Goal: Contribute content: Add original content to the website for others to see

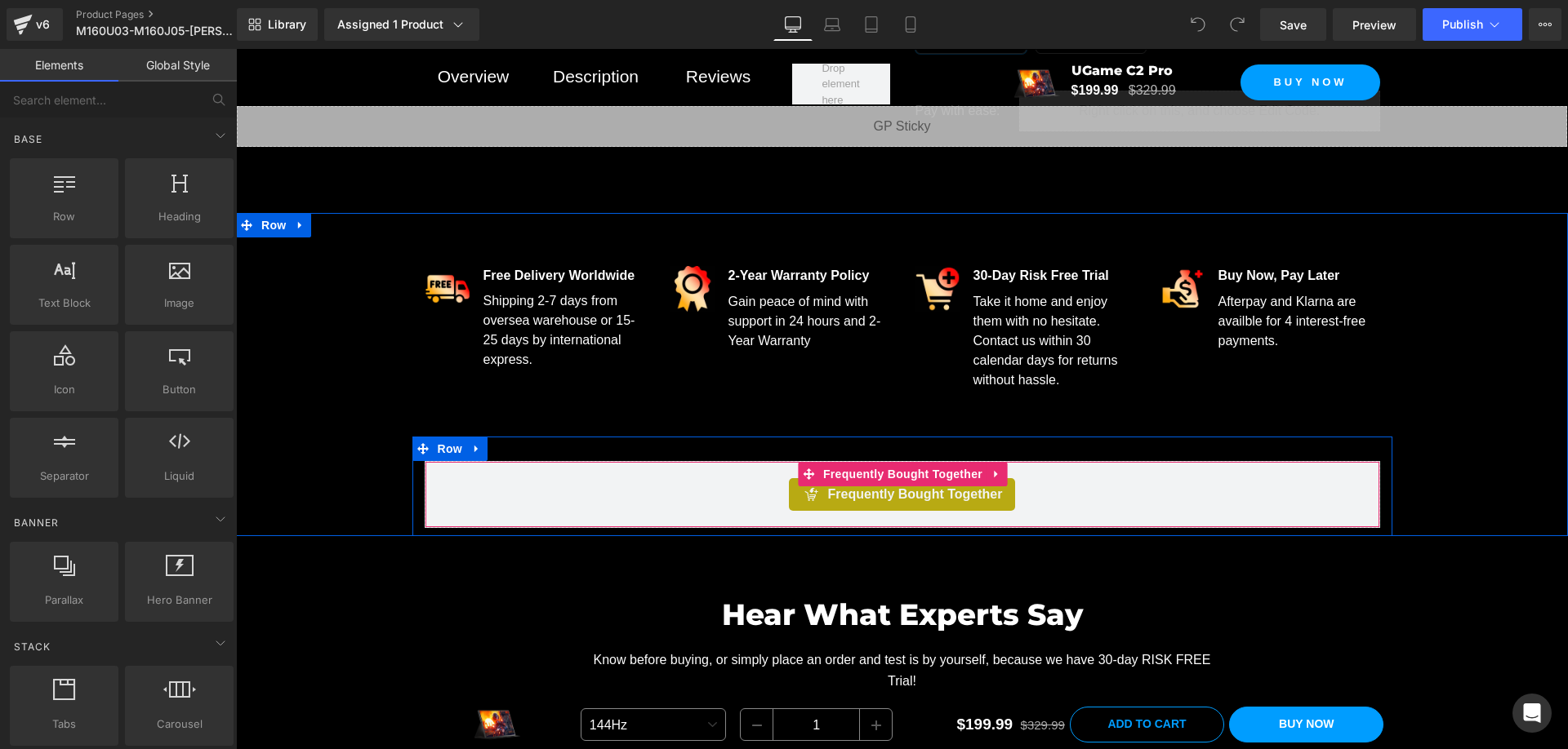
scroll to position [897, 0]
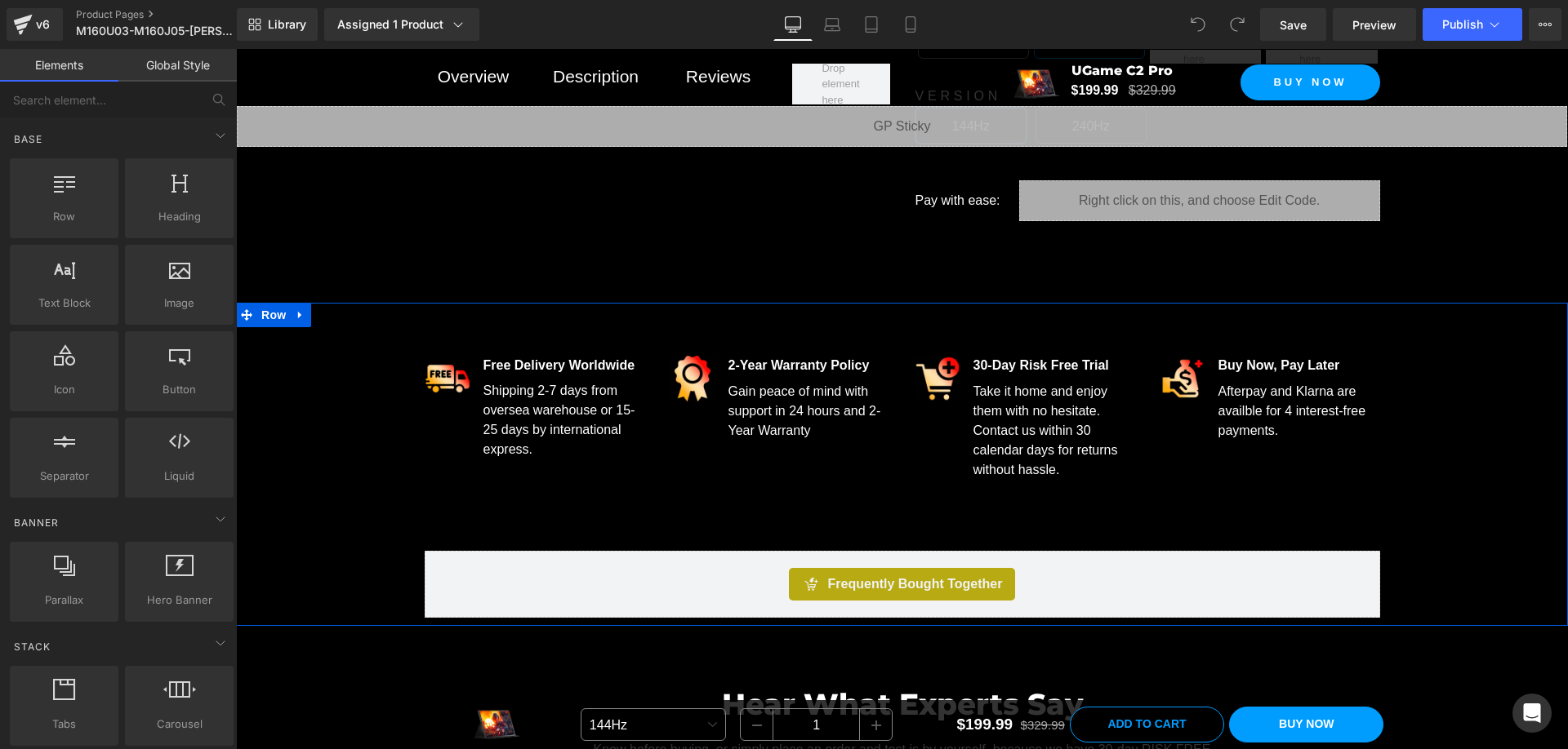
click at [1230, 407] on span "Afterpay and Klarna are availble for 4 interest-free payments." at bounding box center [1292, 411] width 148 height 53
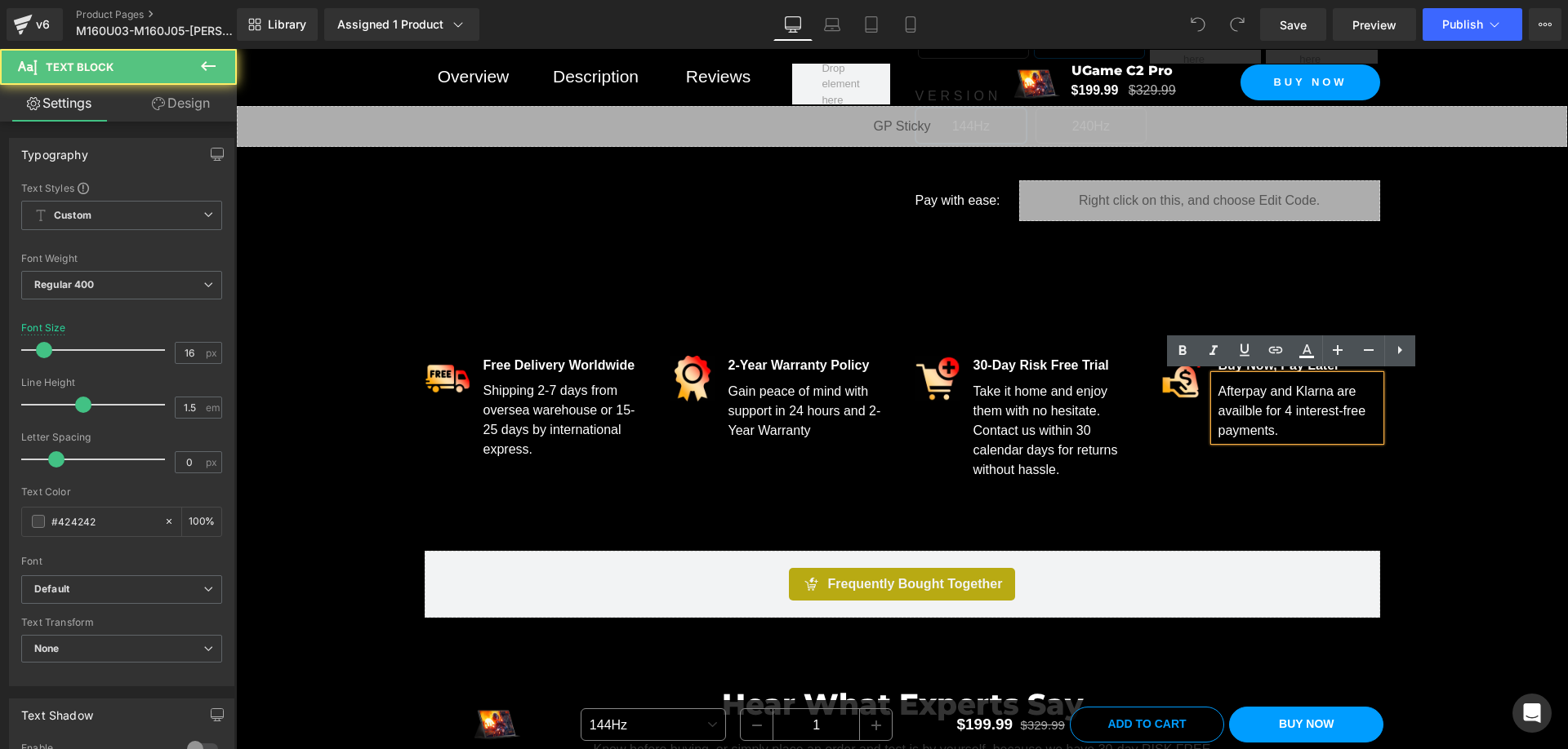
click at [1230, 407] on span "Afterpay and Klarna are availble for 4 interest-free payments." at bounding box center [1292, 411] width 148 height 53
drag, startPoint x: 1255, startPoint y: 410, endPoint x: 1215, endPoint y: 409, distance: 40.0
click at [1219, 409] on span "Afterpay and Klarna are availble for 4 interest-free payments." at bounding box center [1292, 411] width 148 height 53
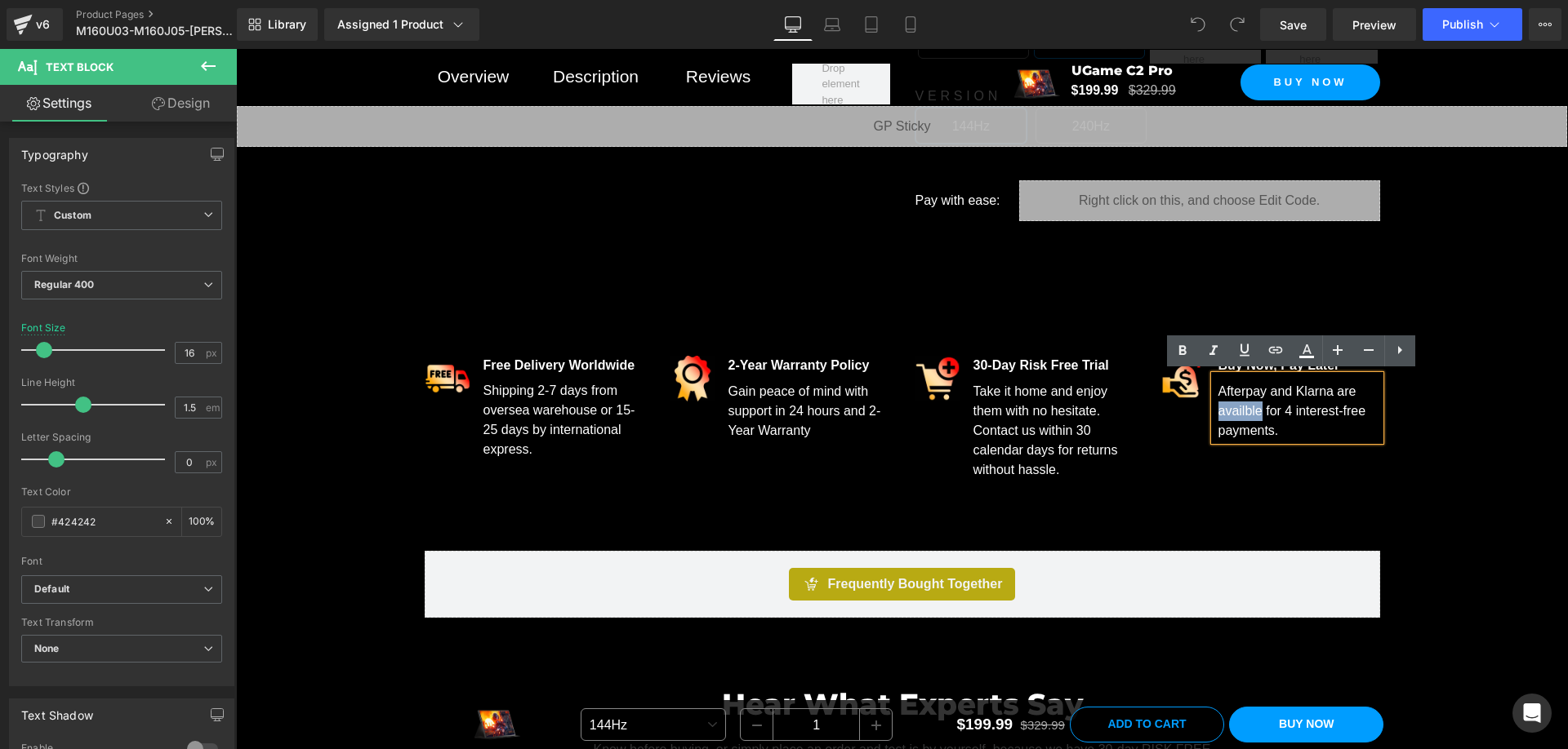
click at [1252, 410] on span "Afterpay and Klarna are availble for 4 interest-free payments." at bounding box center [1292, 411] width 148 height 53
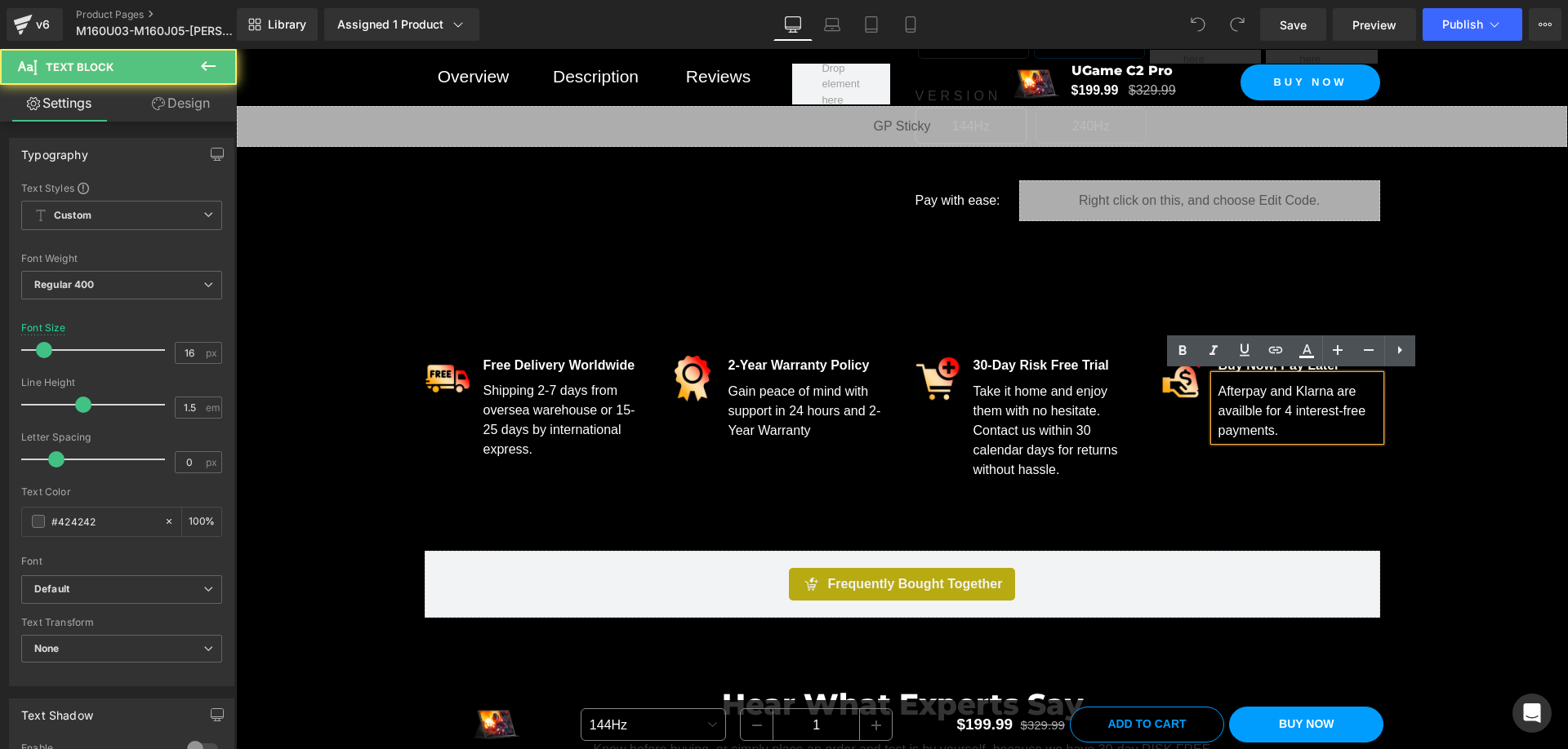
click at [1238, 412] on span "Afterpay and Klarna are availble for 4 interest-free payments." at bounding box center [1292, 411] width 148 height 53
click at [1244, 416] on span "Afterpay and Klarna are available for 4 interest-free payments." at bounding box center [1295, 411] width 154 height 53
click at [1263, 411] on span "Afterpay and Klarna are available for 4 interest-free payments." at bounding box center [1295, 411] width 154 height 53
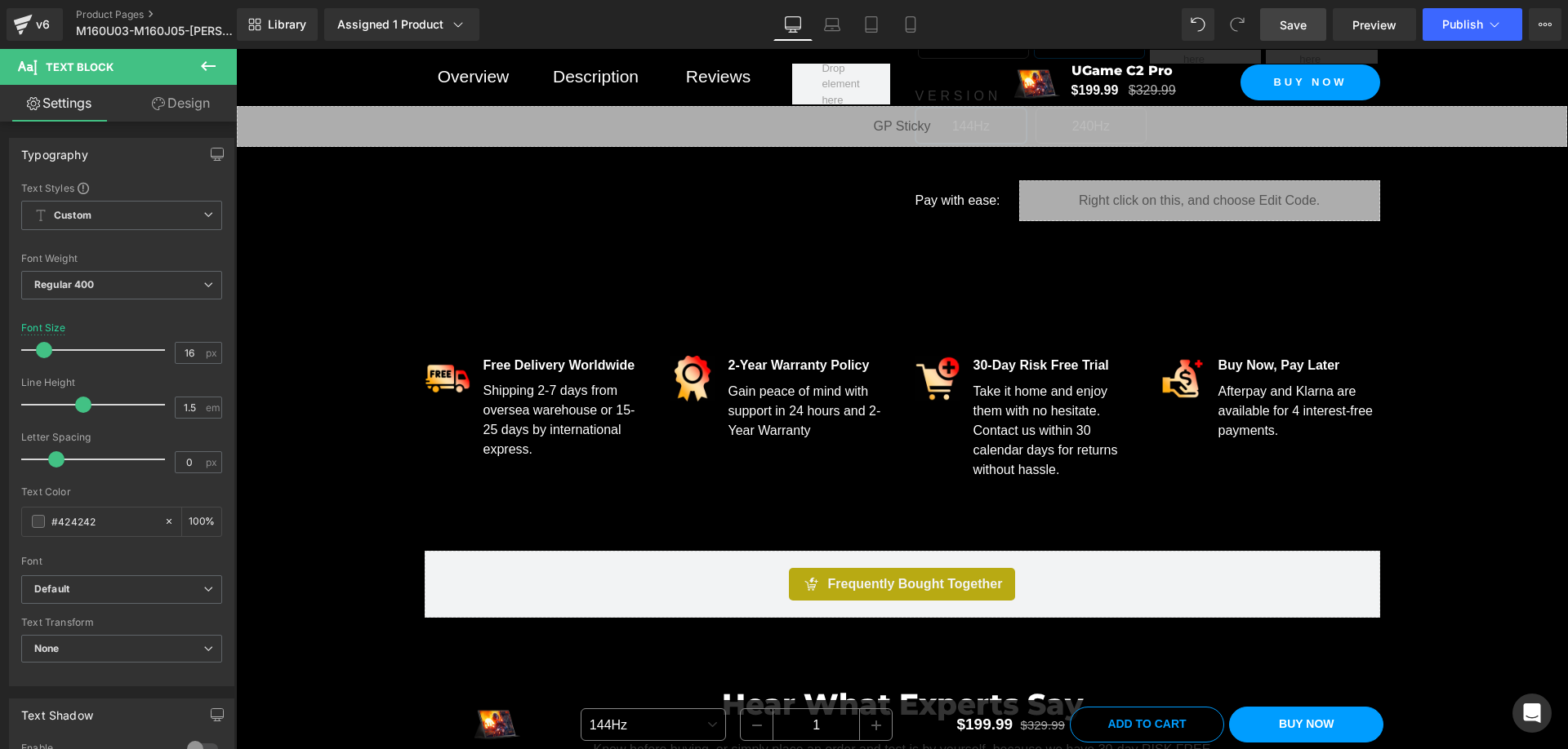
drag, startPoint x: 1306, startPoint y: 21, endPoint x: 664, endPoint y: 40, distance: 642.3
click at [1306, 21] on span "Save" at bounding box center [1293, 24] width 27 height 17
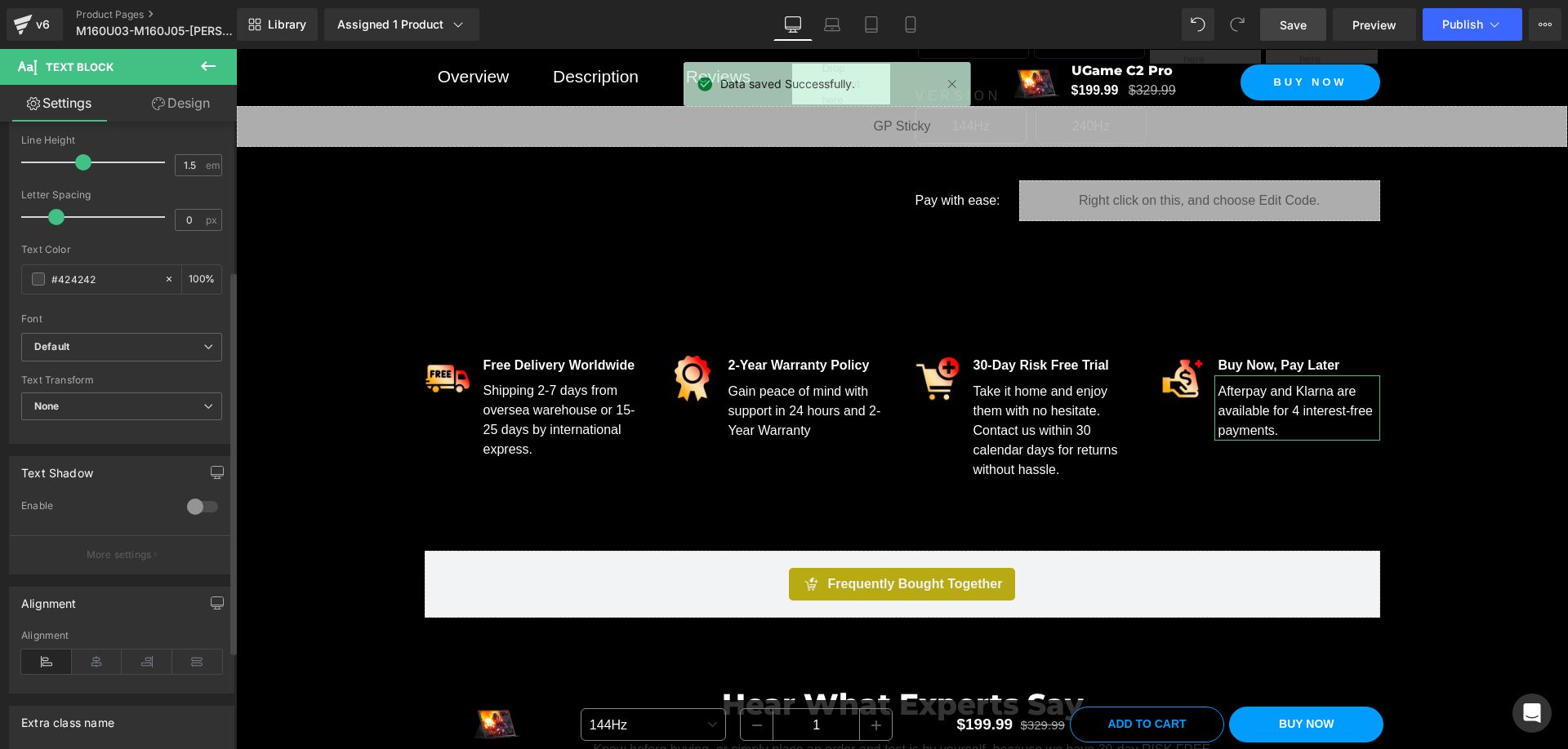
scroll to position [245, 0]
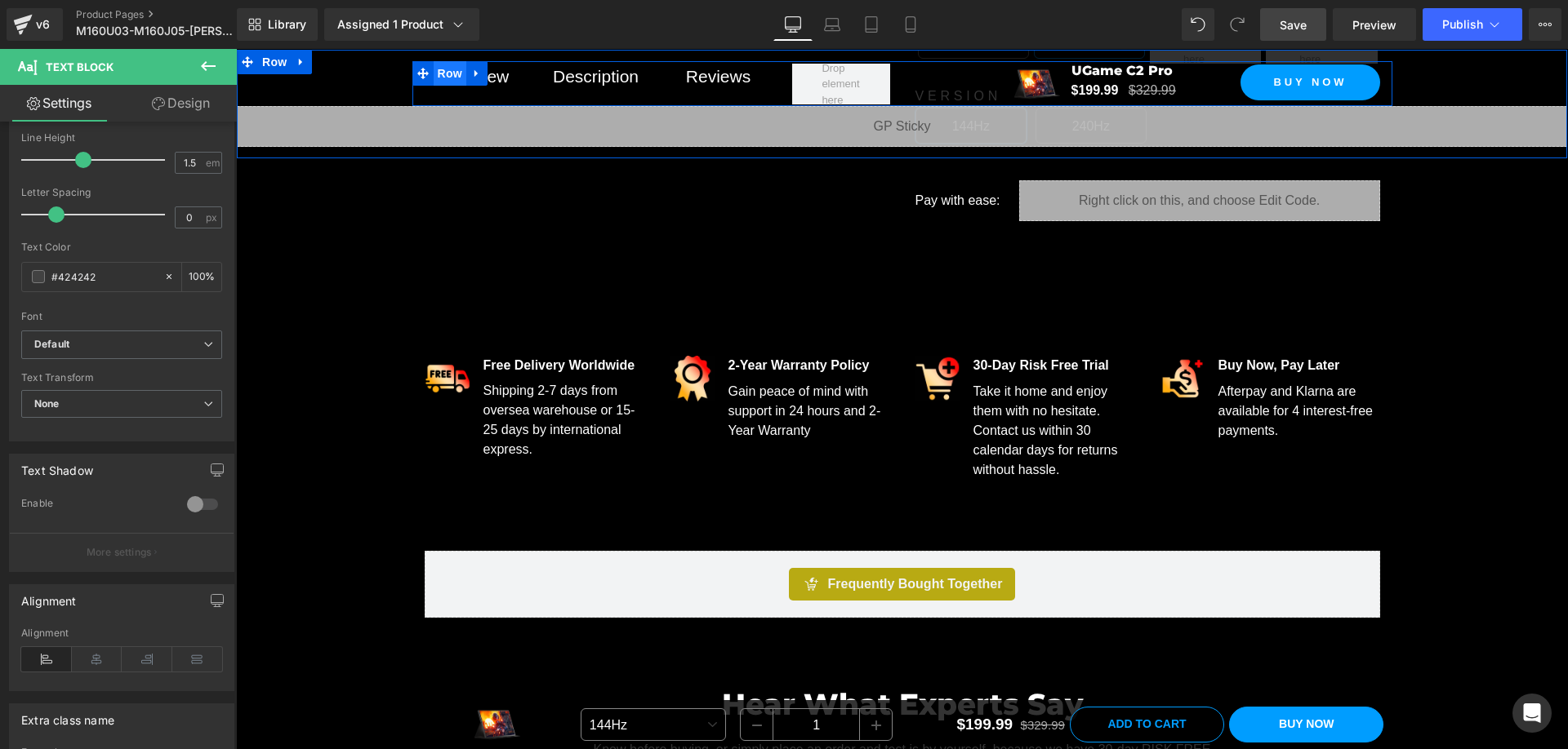
click at [437, 69] on span "Row" at bounding box center [450, 73] width 33 height 24
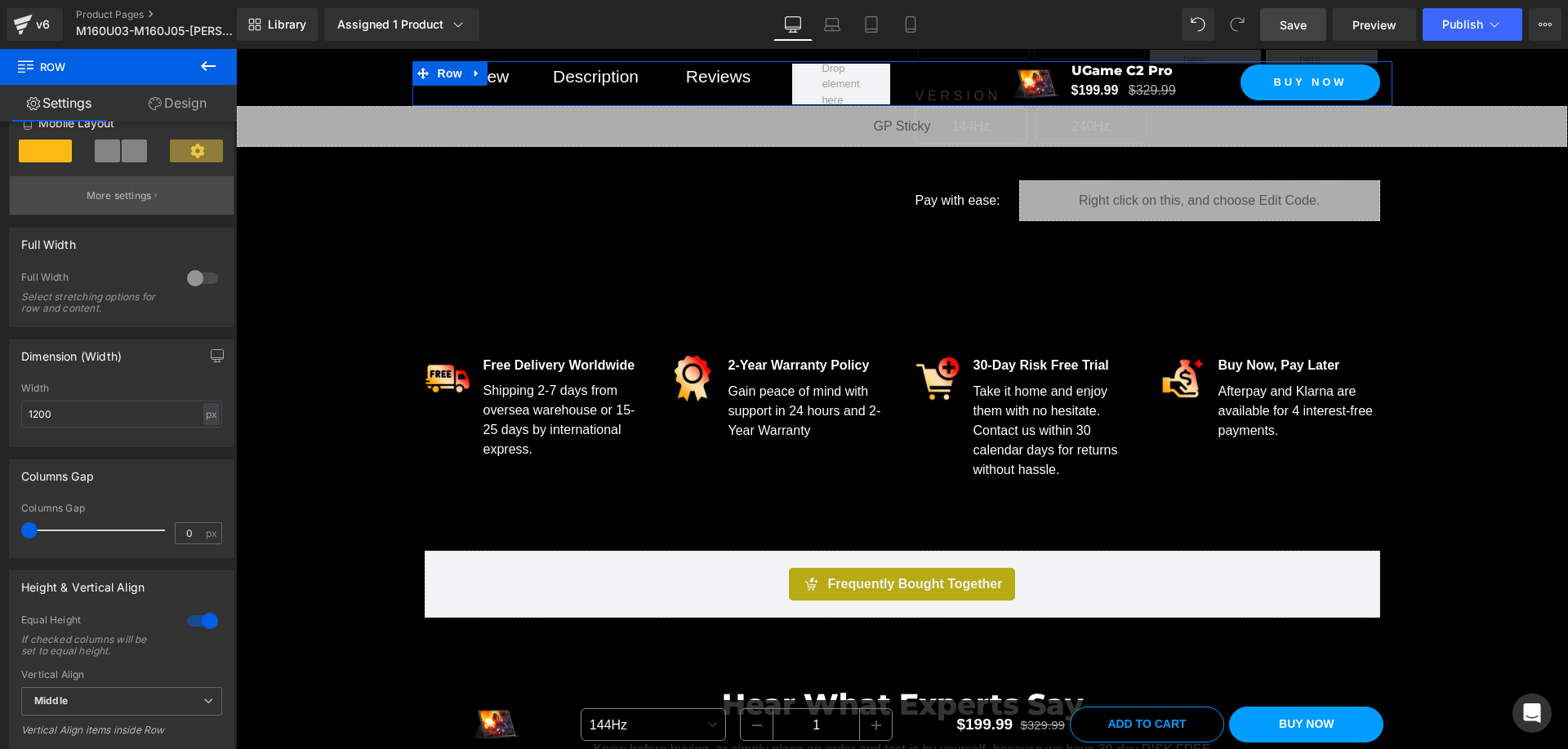
scroll to position [408, 0]
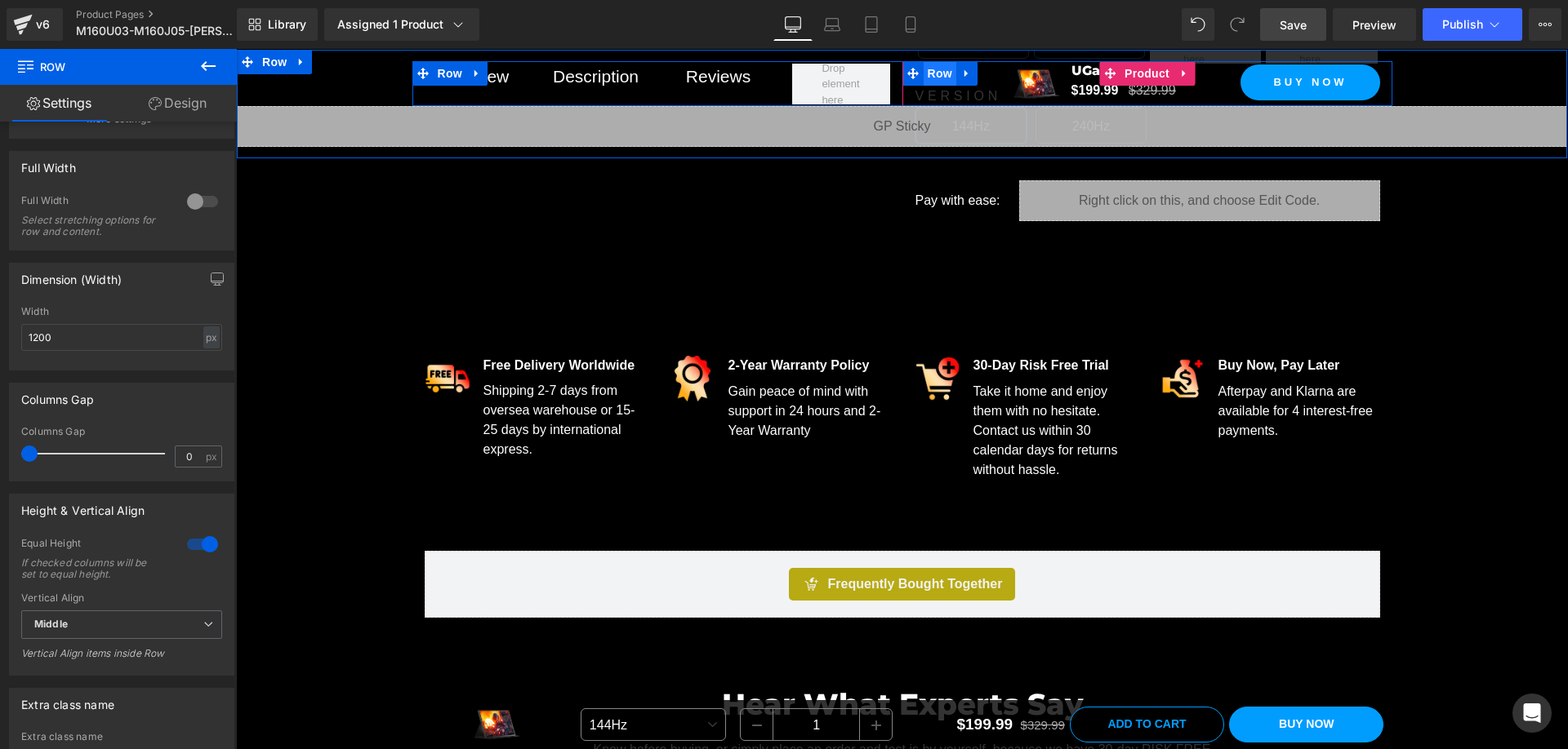
click at [929, 72] on span "Row" at bounding box center [939, 73] width 33 height 24
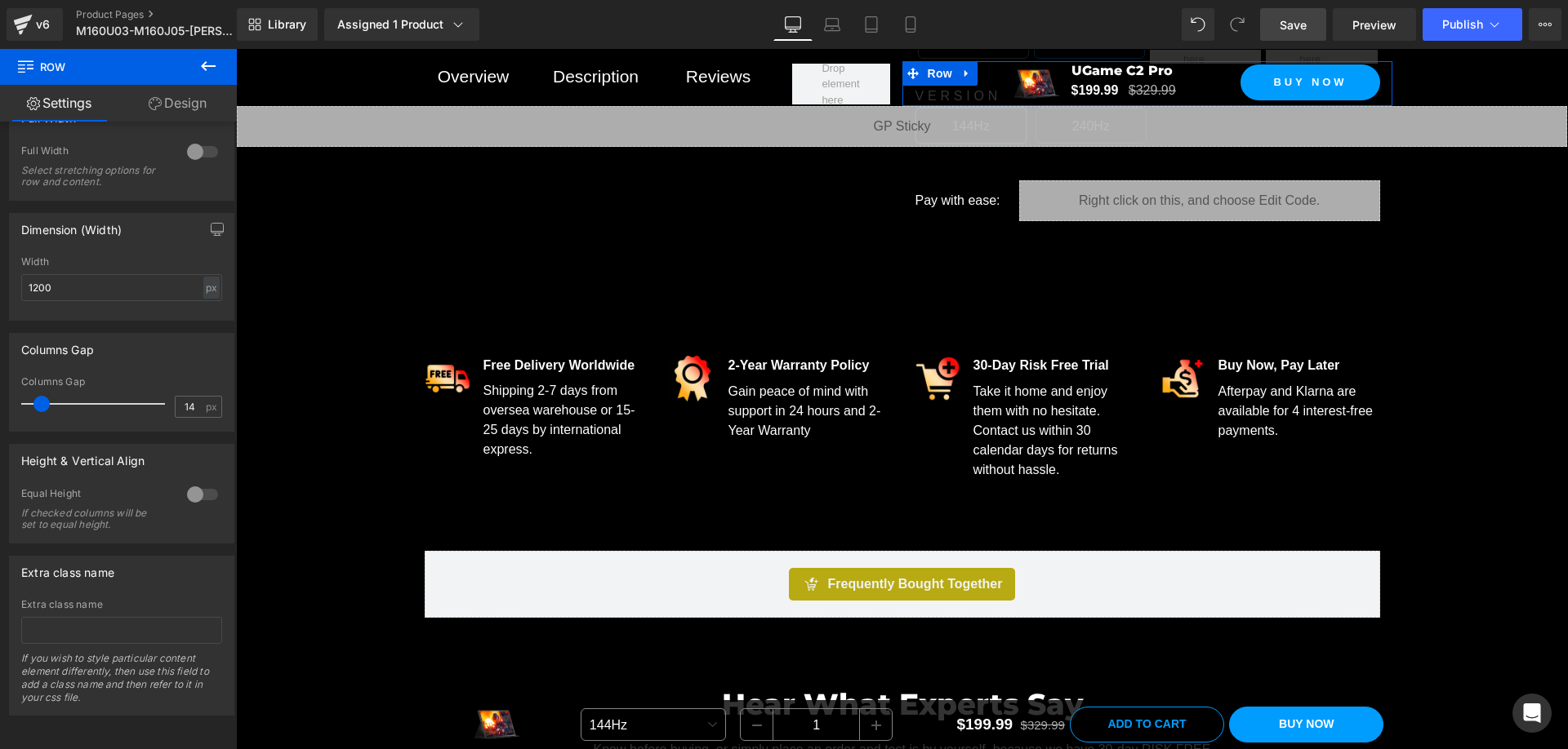
scroll to position [470, 0]
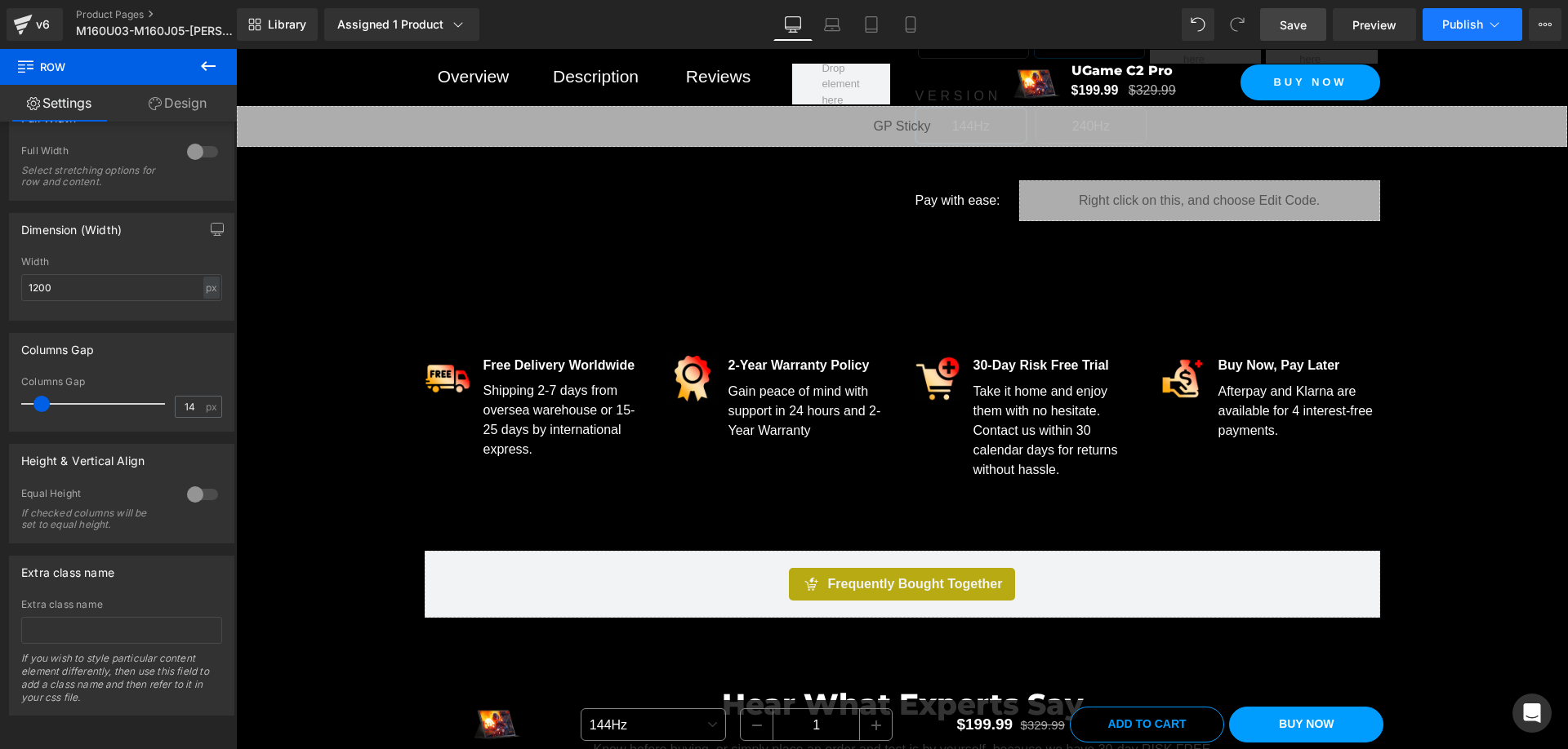
click at [1453, 26] on span "Publish" at bounding box center [1463, 24] width 41 height 13
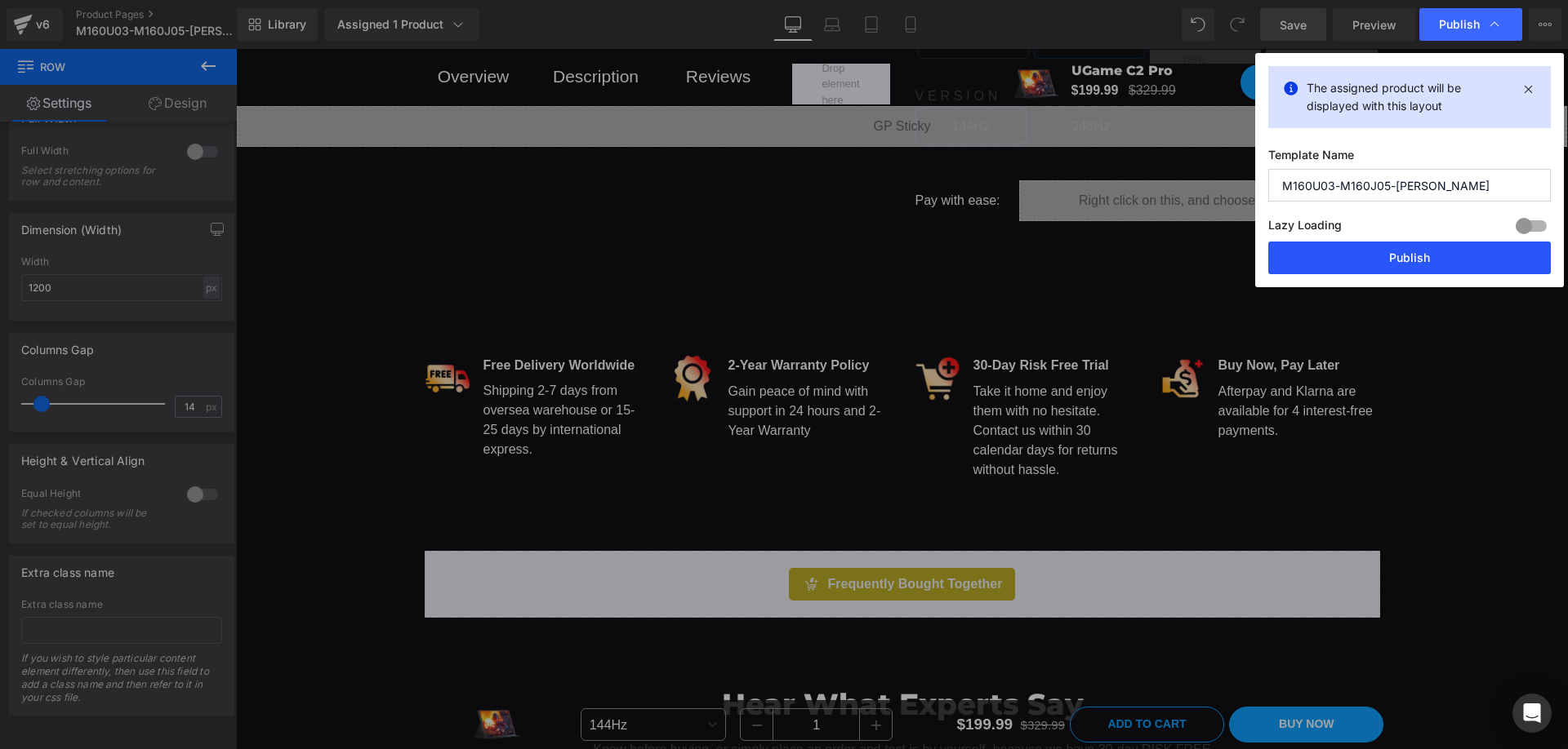
click at [1405, 259] on button "Publish" at bounding box center [1409, 257] width 283 height 33
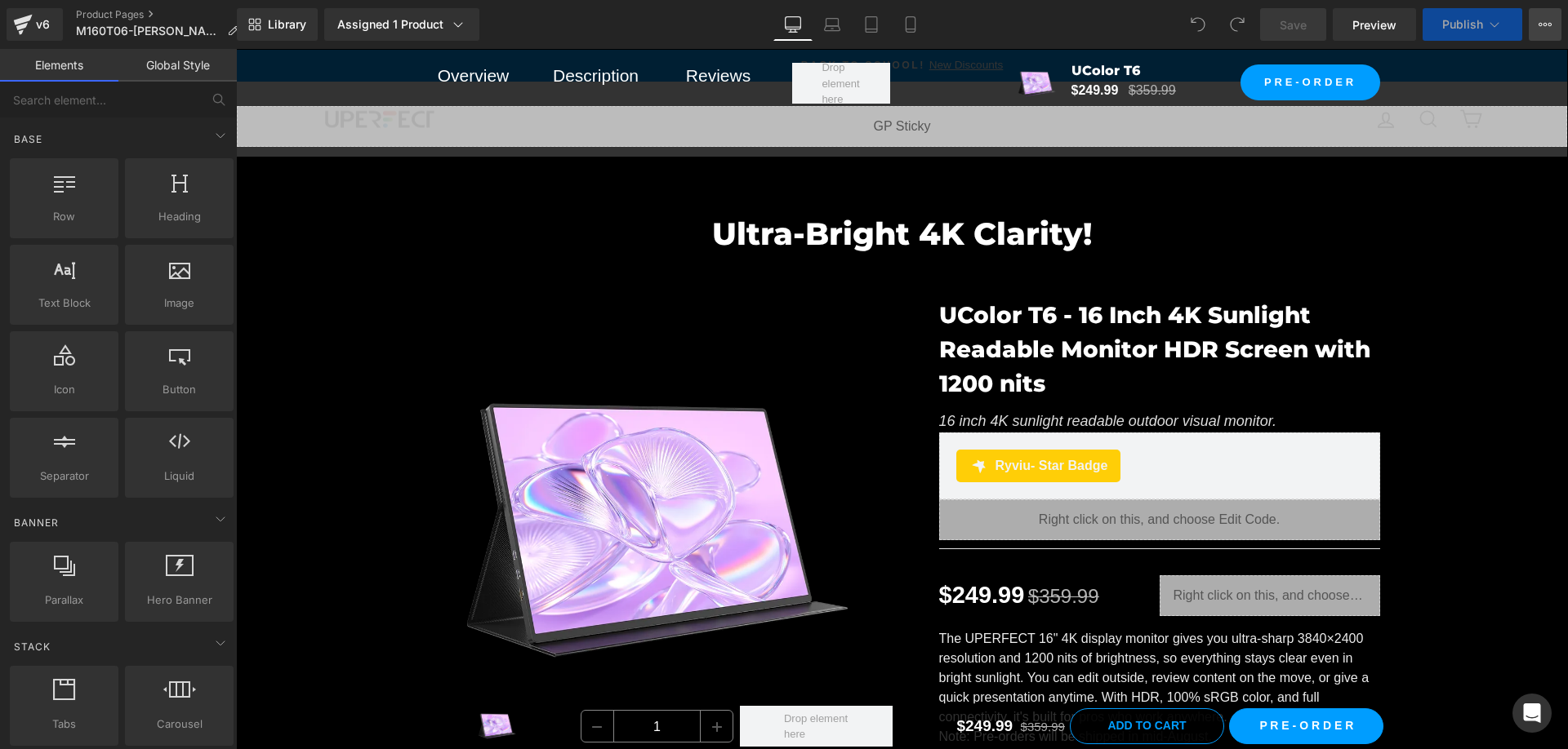
click at [1553, 14] on button "View Live Page View with current Template Save Template to Library Schedule Pub…" at bounding box center [1545, 24] width 33 height 33
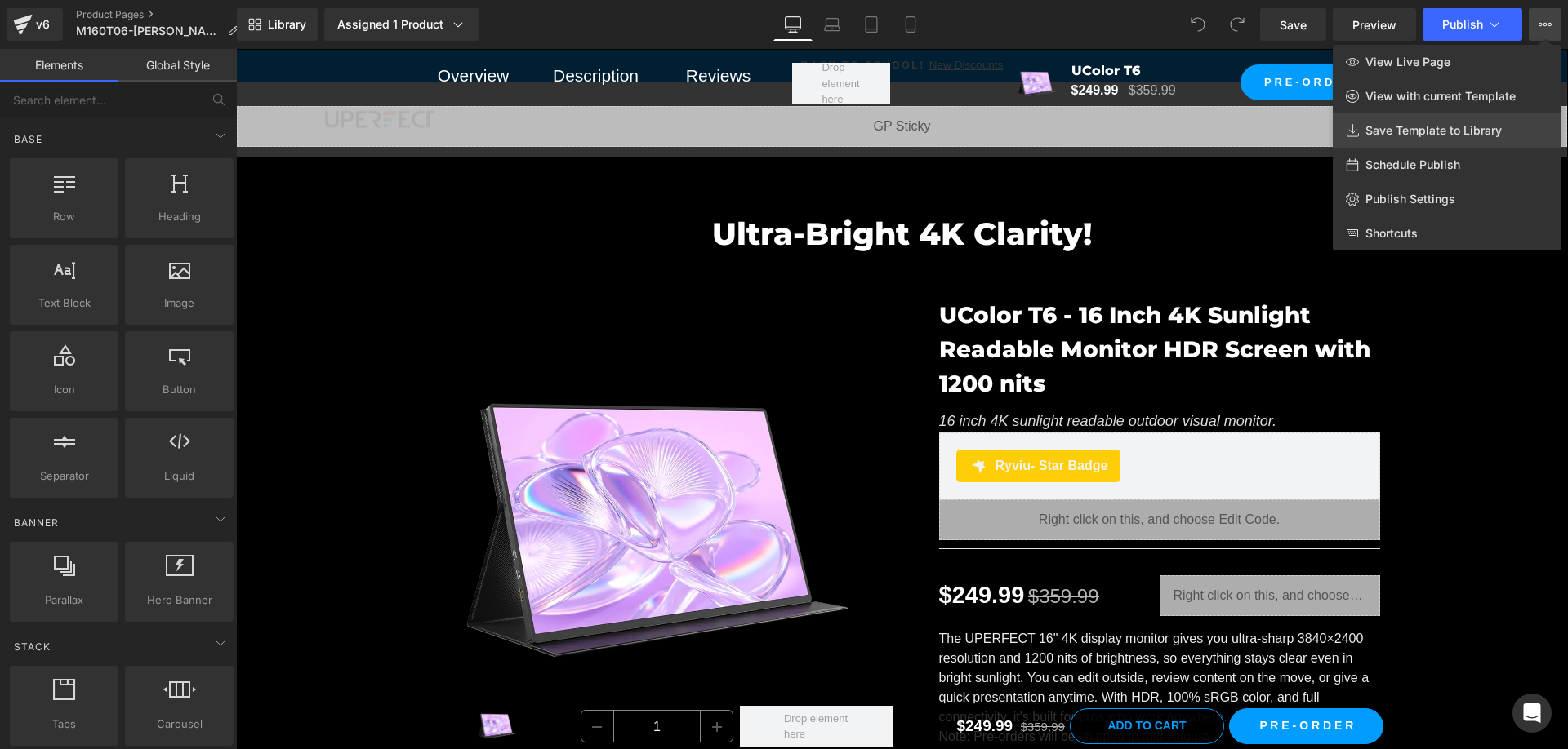
click at [1464, 127] on span "Save Template to Library" at bounding box center [1434, 130] width 137 height 14
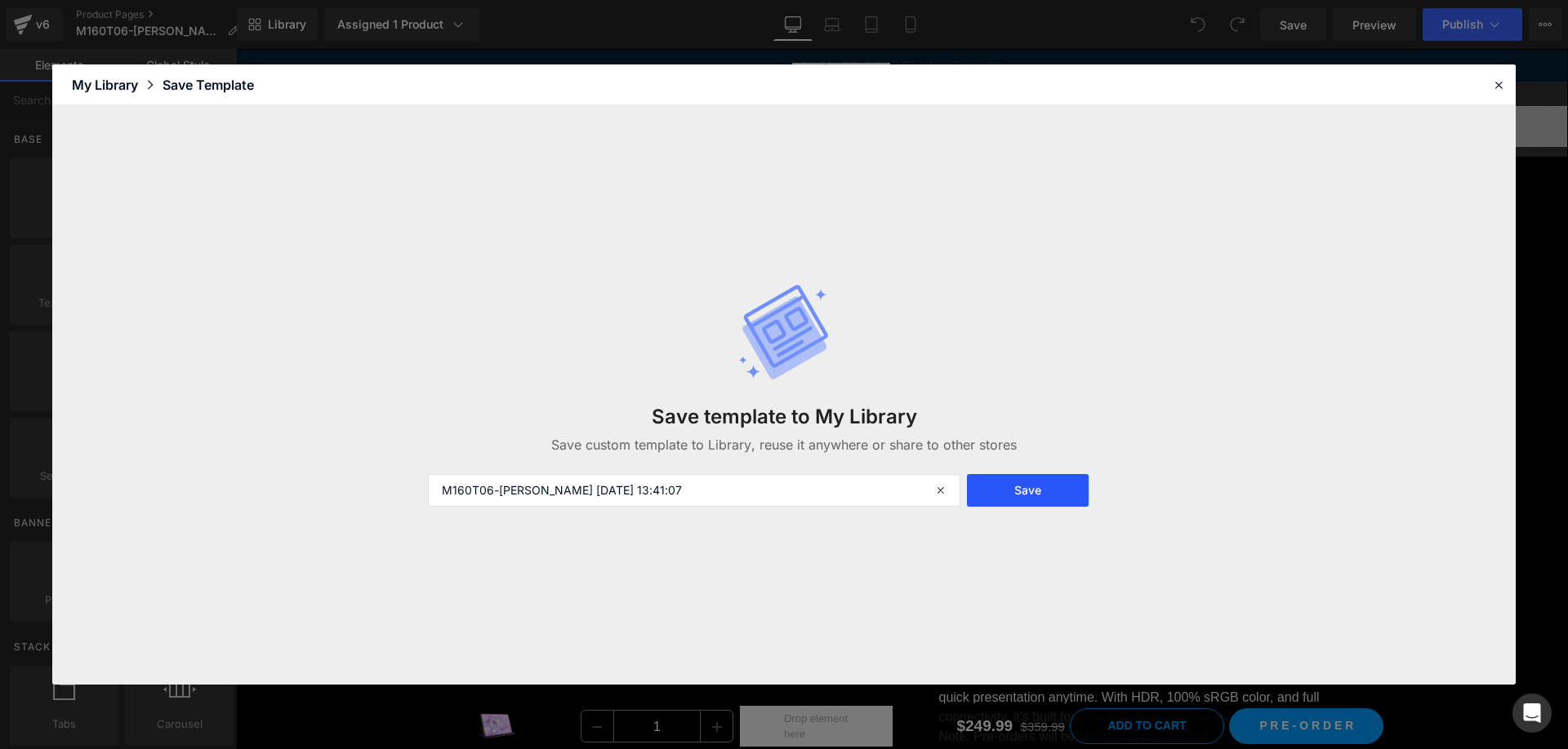
click at [1007, 487] on button "Save" at bounding box center [1028, 490] width 122 height 33
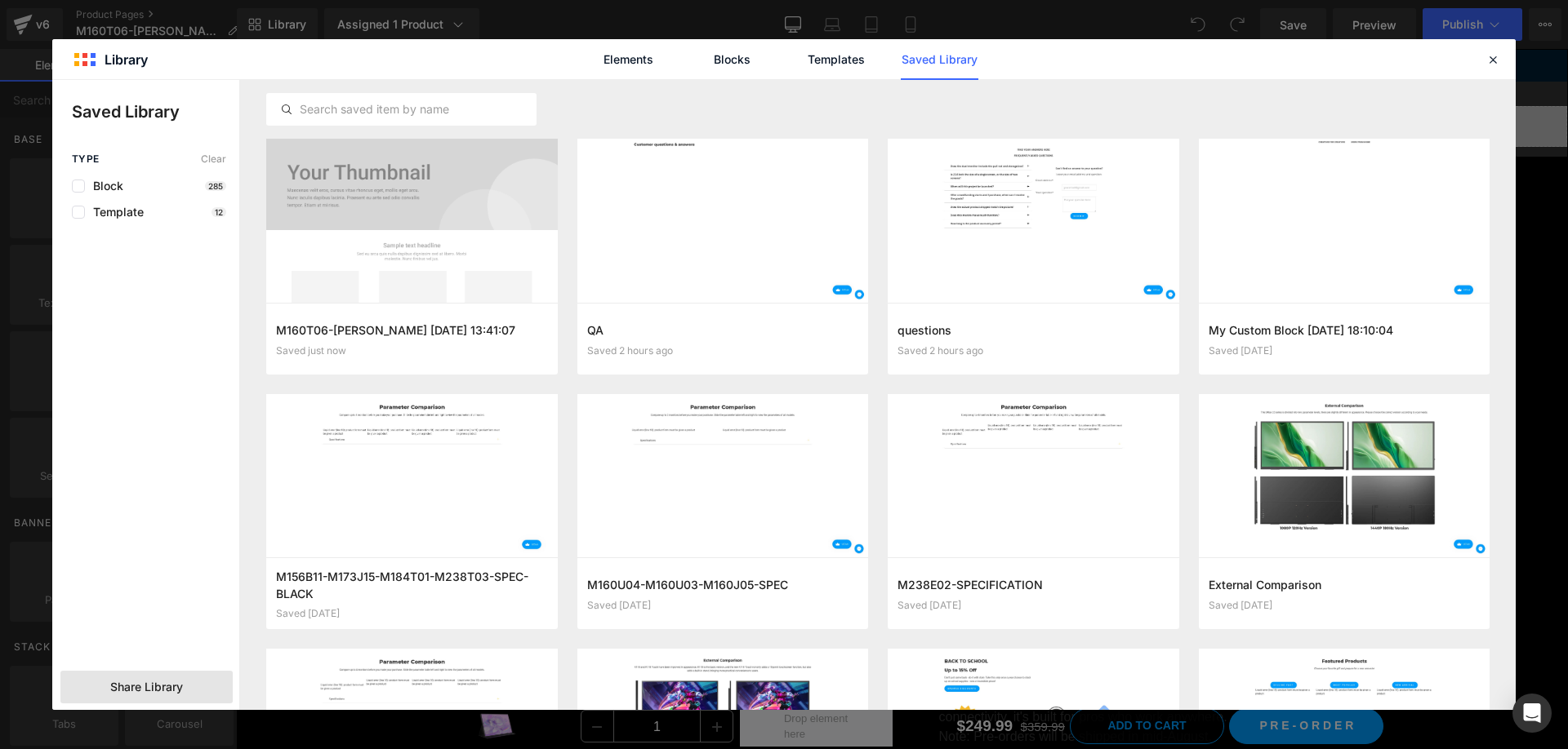
click at [187, 676] on div "Share Library" at bounding box center [147, 687] width 172 height 33
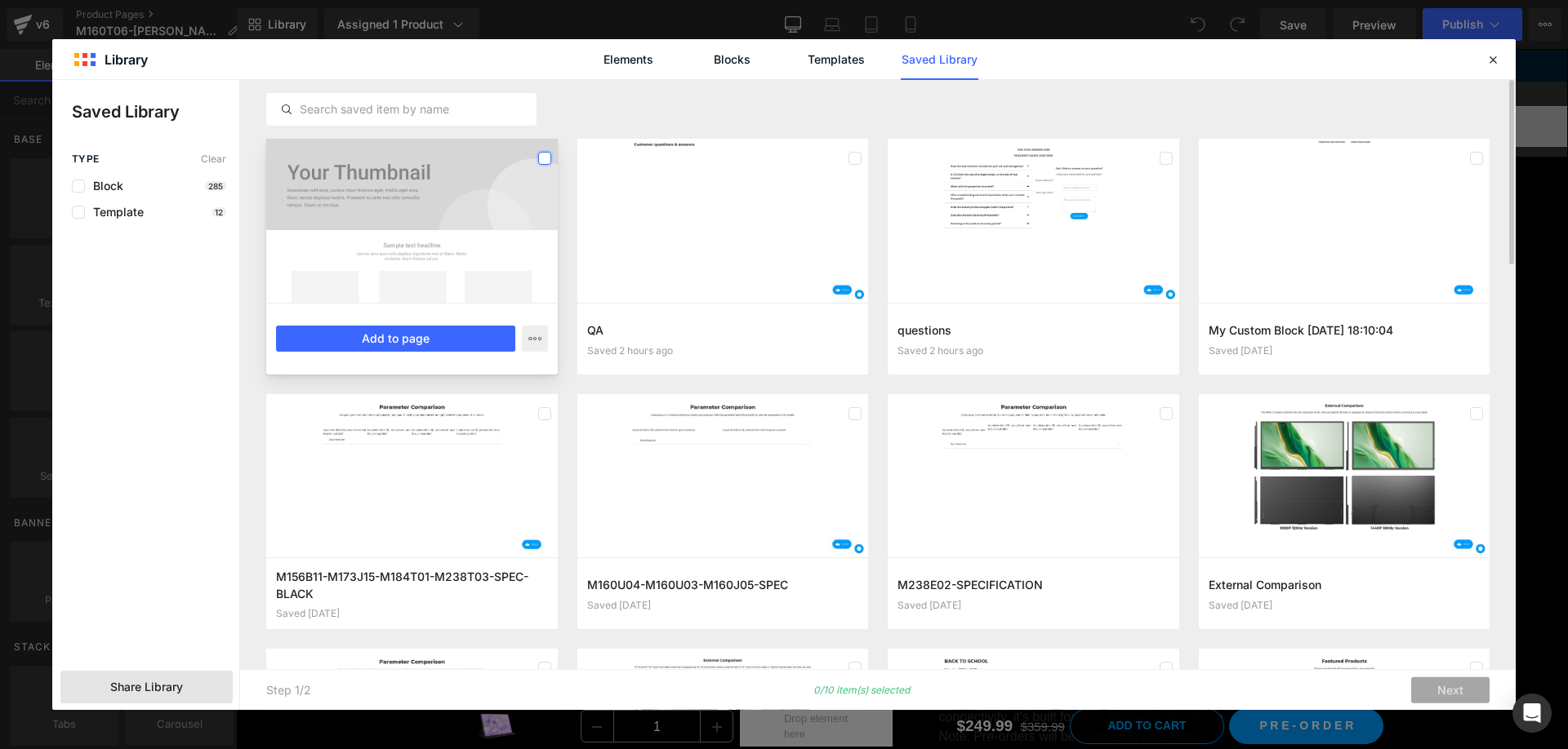
click at [540, 159] on label at bounding box center [544, 158] width 13 height 13
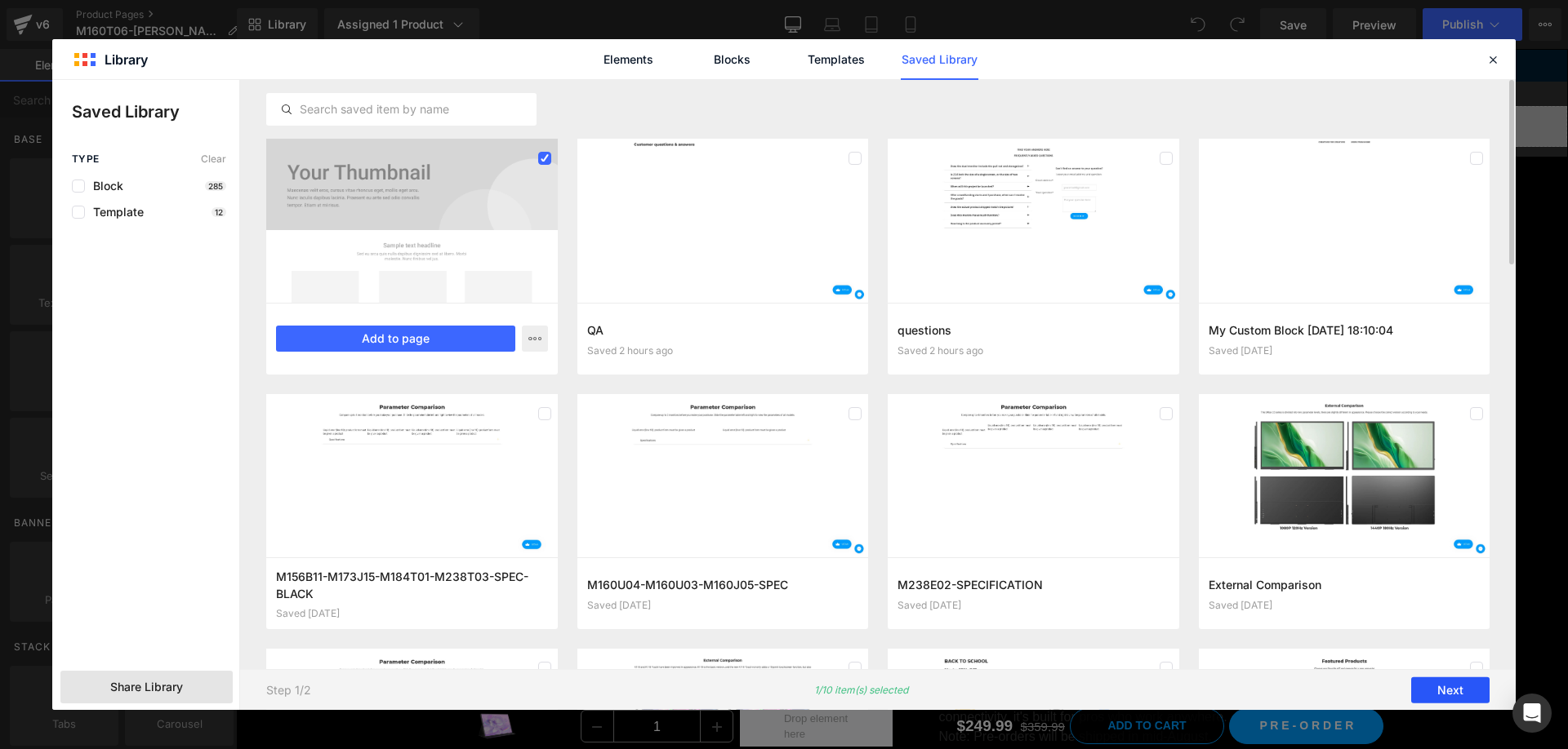
click at [1441, 678] on button "Next" at bounding box center [1450, 690] width 78 height 26
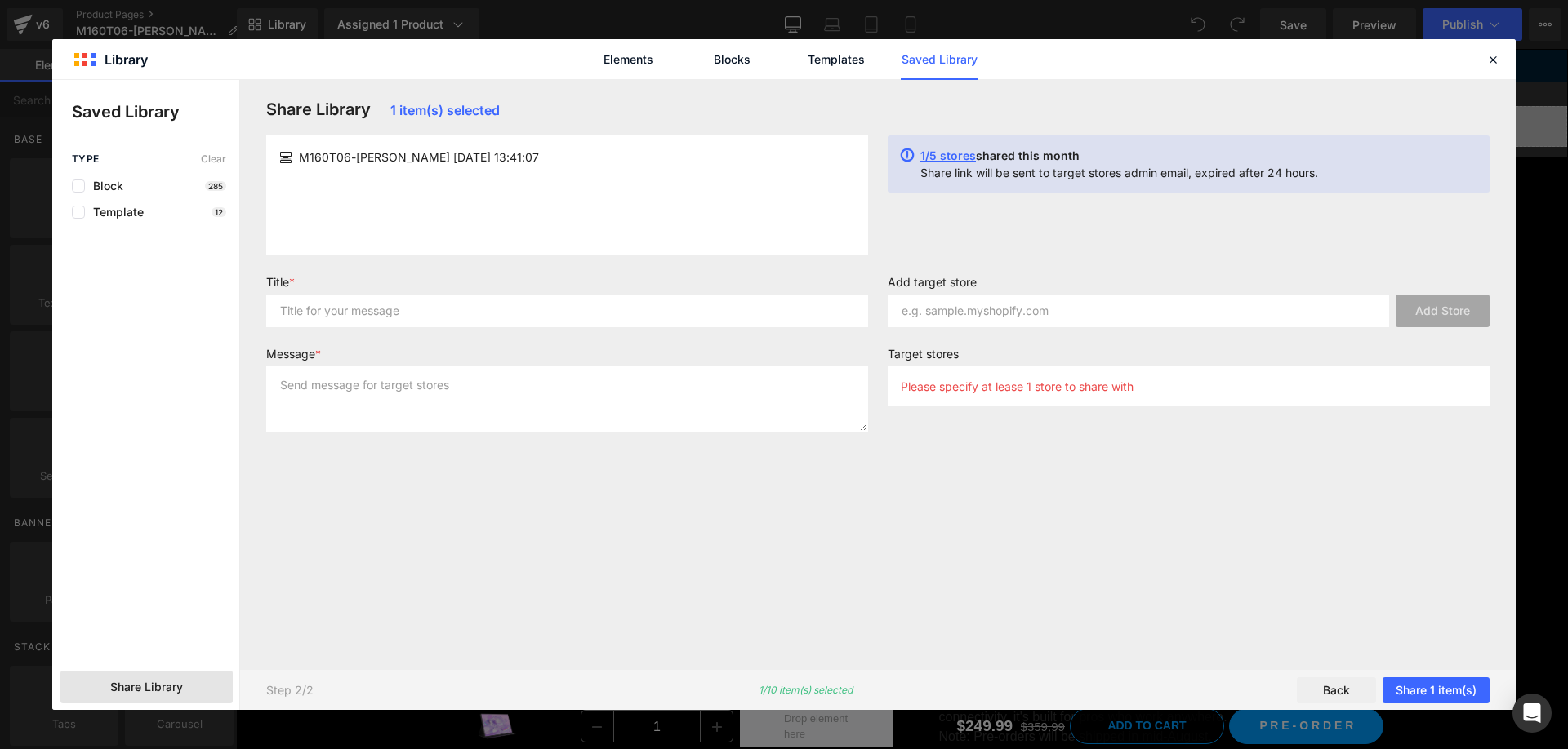
click at [613, 327] on div "Title *" at bounding box center [567, 307] width 621 height 65
click at [657, 399] on textarea at bounding box center [566, 399] width 602 height 65
type textarea "1"
click at [647, 309] on input "text" at bounding box center [566, 310] width 602 height 33
type input "1"
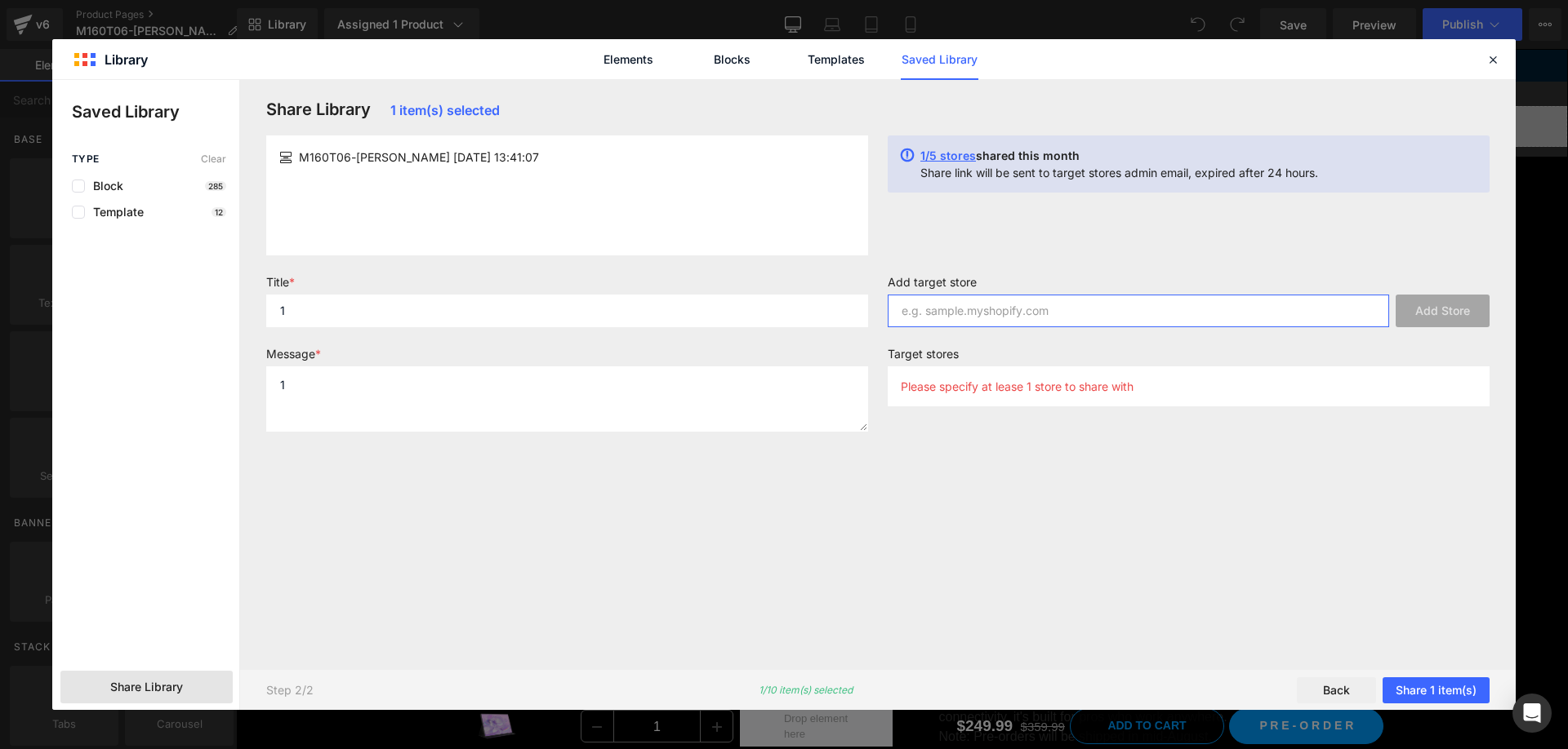
click at [1023, 314] on input "text" at bounding box center [1138, 310] width 501 height 33
paste input "e1d46f-5b"
type input "e1d46f-5b"
click at [1424, 314] on button "Add Store" at bounding box center [1442, 310] width 94 height 33
click at [1427, 687] on button "Share 1 item(s)" at bounding box center [1436, 690] width 107 height 26
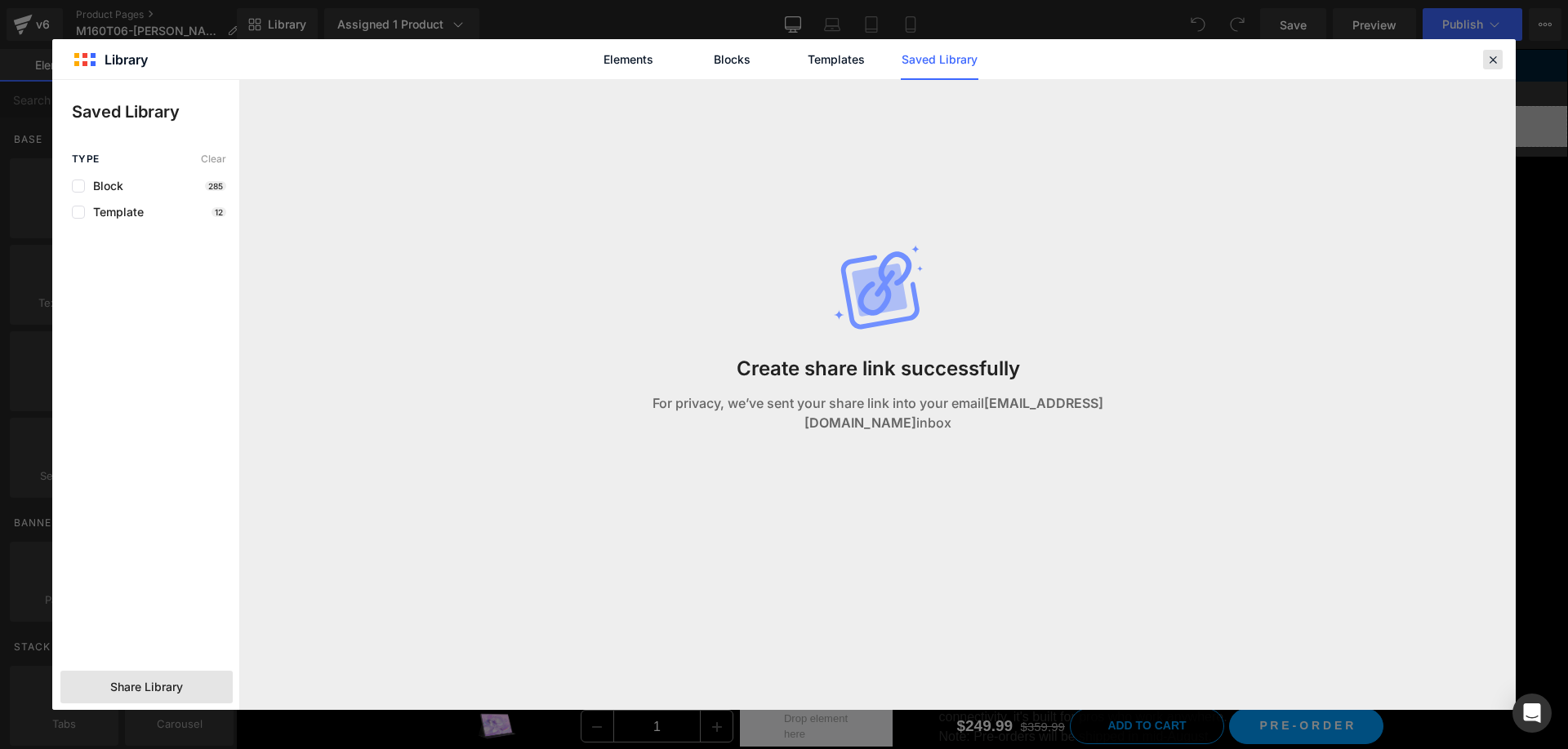
click at [1495, 62] on icon at bounding box center [1492, 59] width 14 height 14
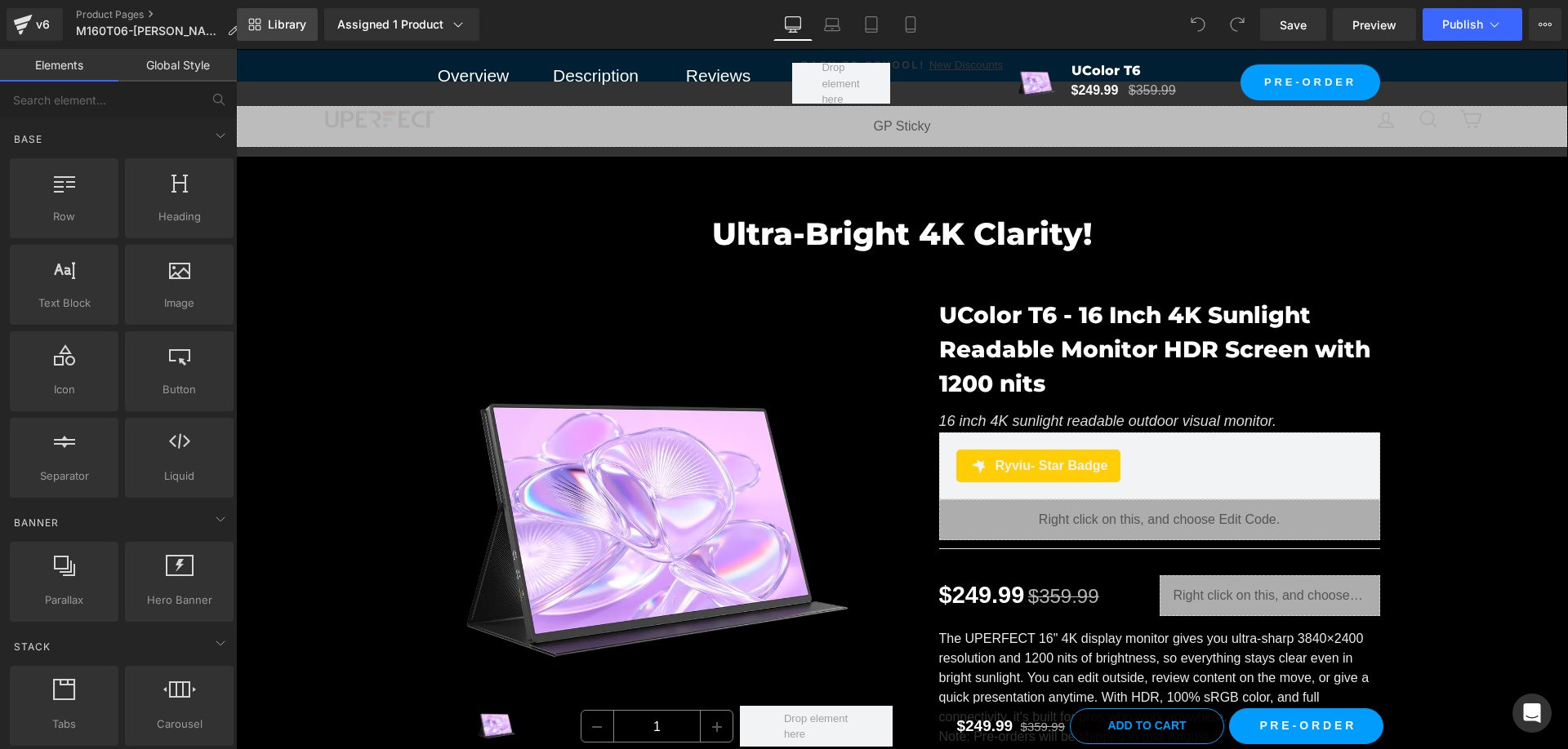
click at [257, 27] on icon at bounding box center [254, 24] width 13 height 13
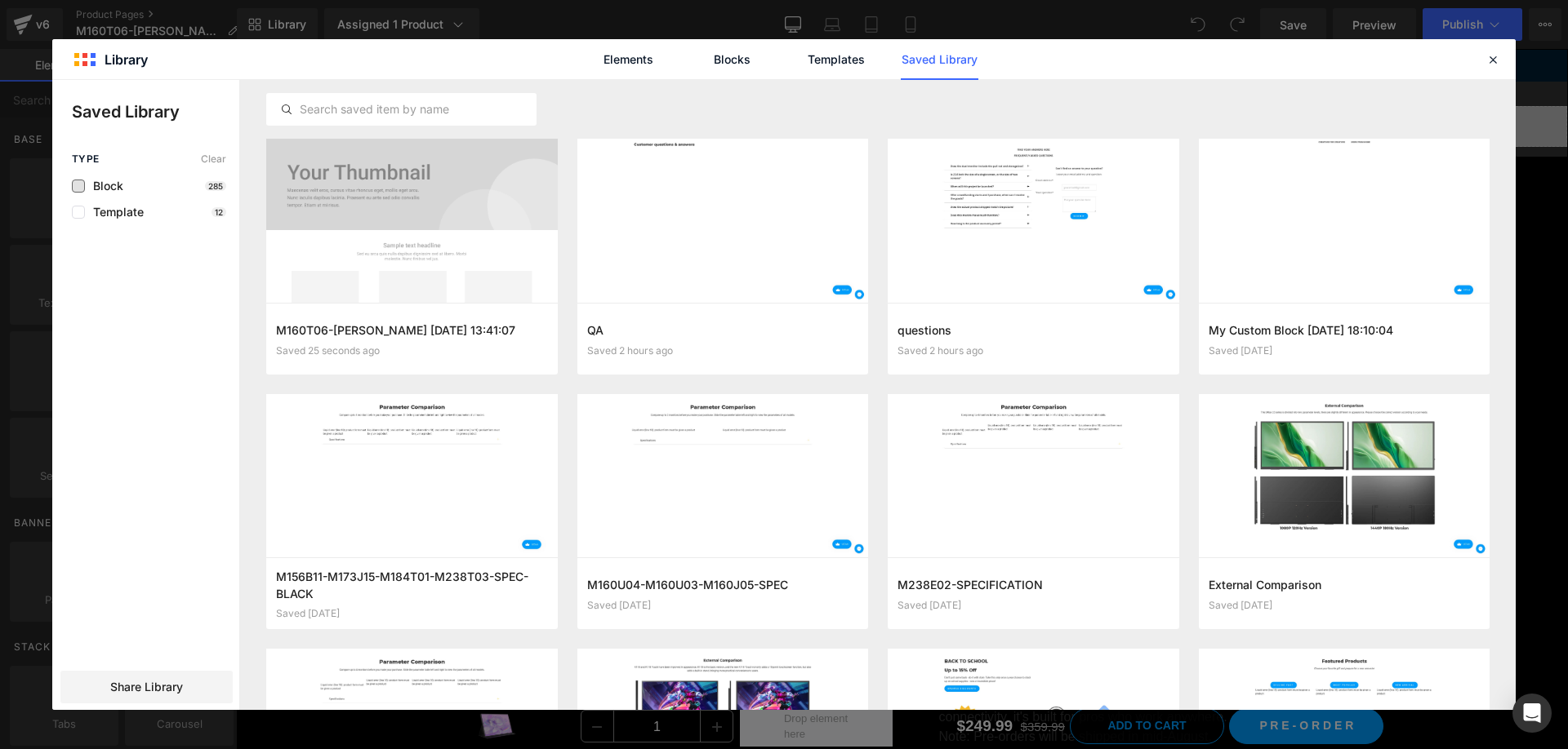
click at [104, 188] on span "Block" at bounding box center [104, 186] width 38 height 13
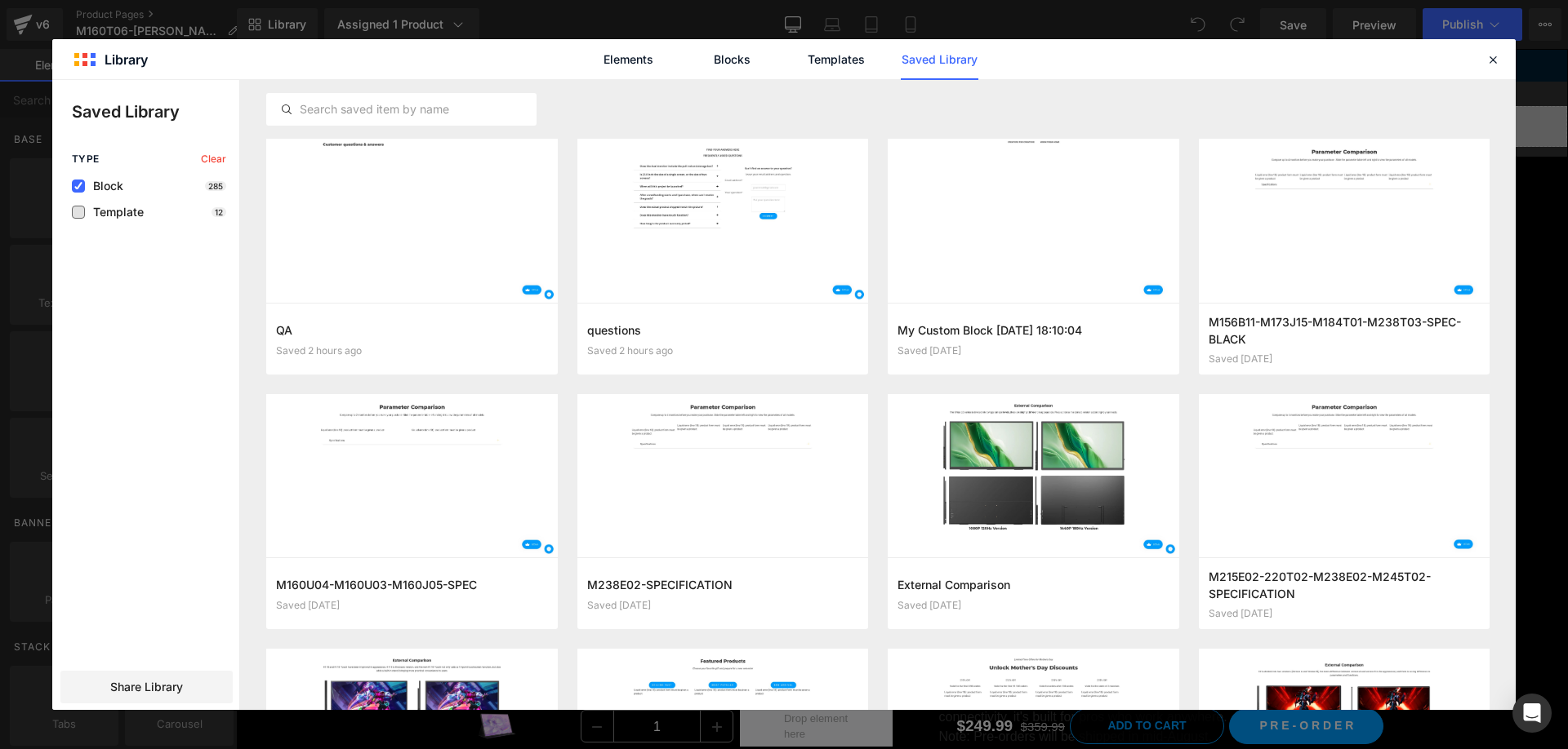
click at [130, 216] on span "Template" at bounding box center [115, 212] width 59 height 13
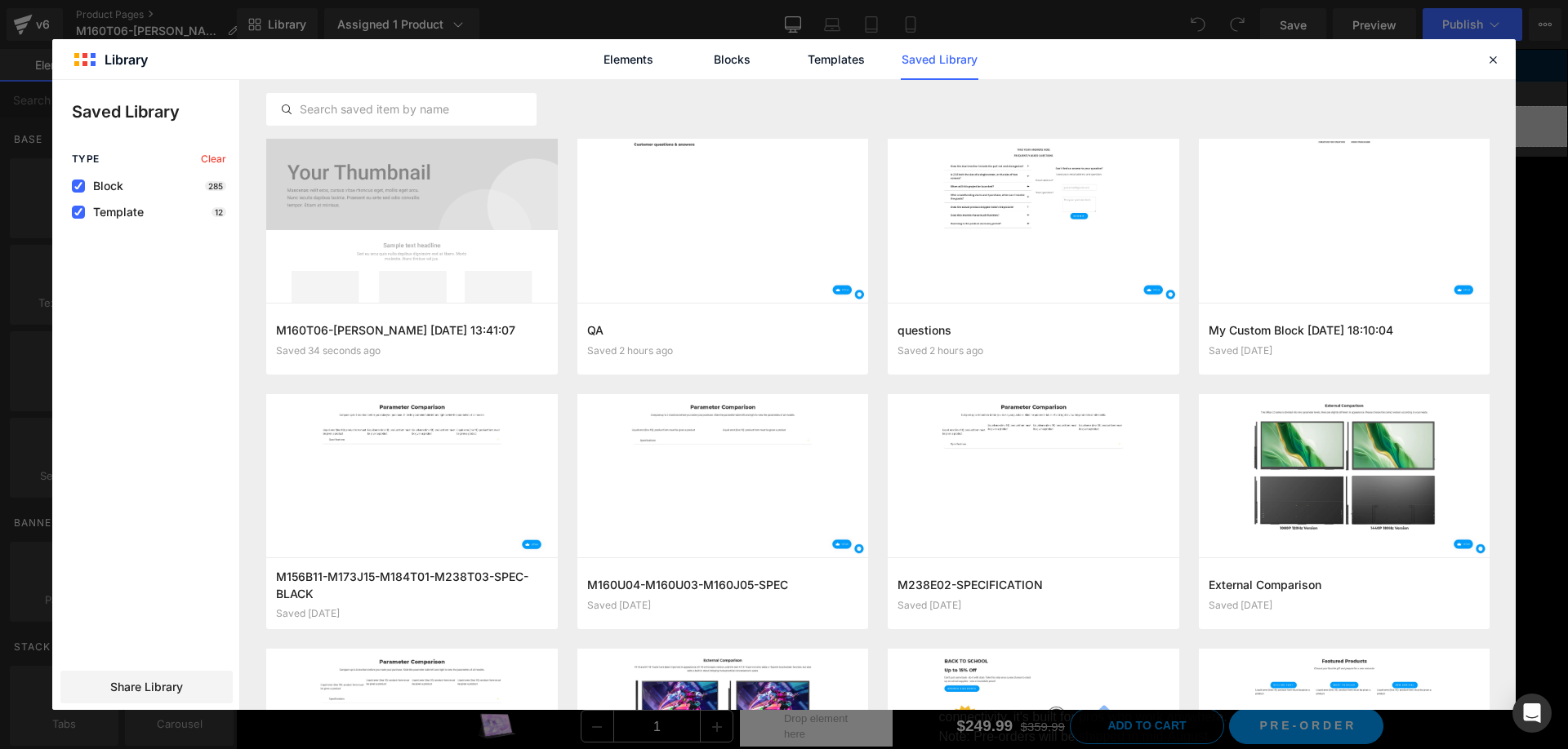
click at [107, 184] on span "Block" at bounding box center [104, 186] width 38 height 13
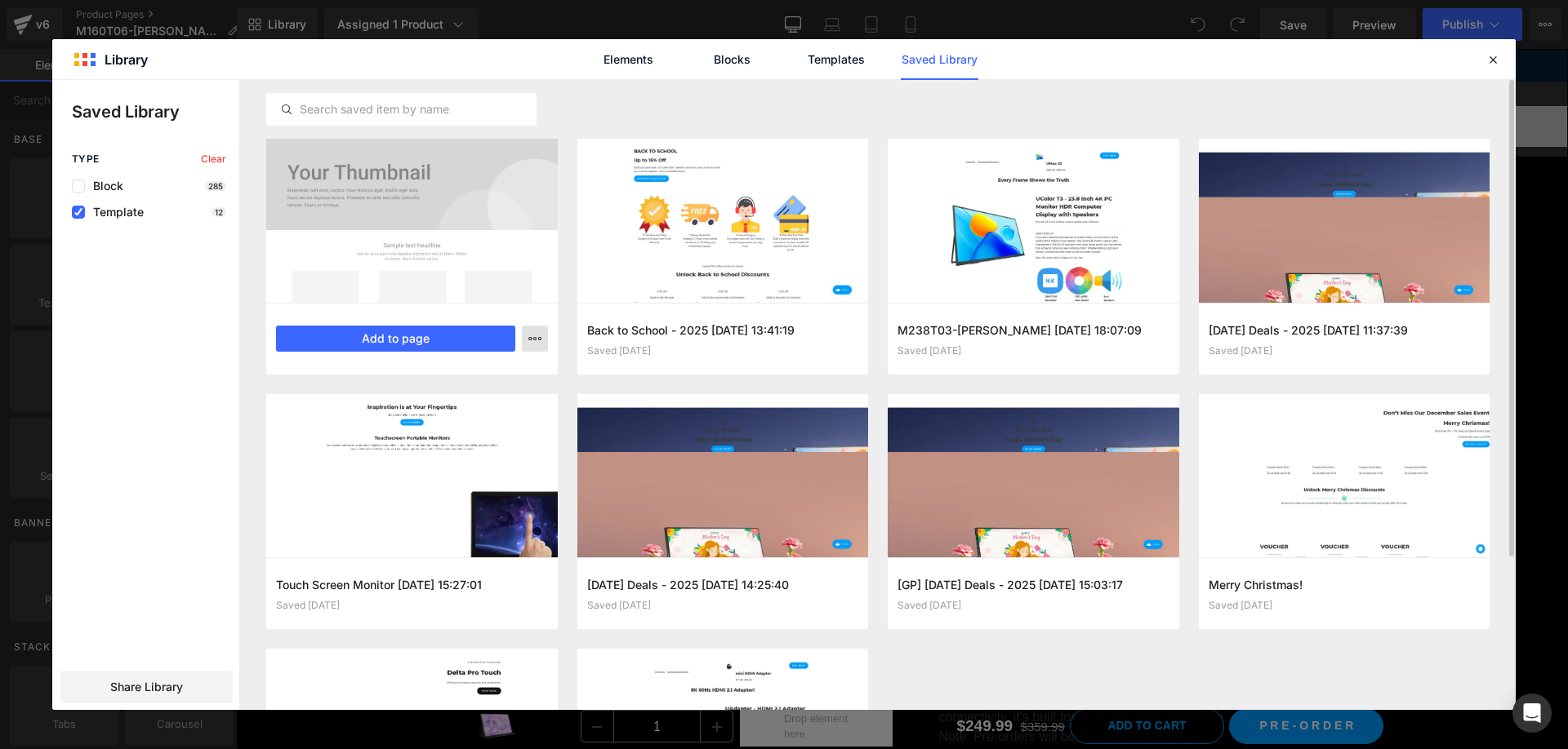
click at [532, 336] on icon "button" at bounding box center [534, 338] width 13 height 13
click at [497, 406] on div "Delete" at bounding box center [455, 409] width 187 height 35
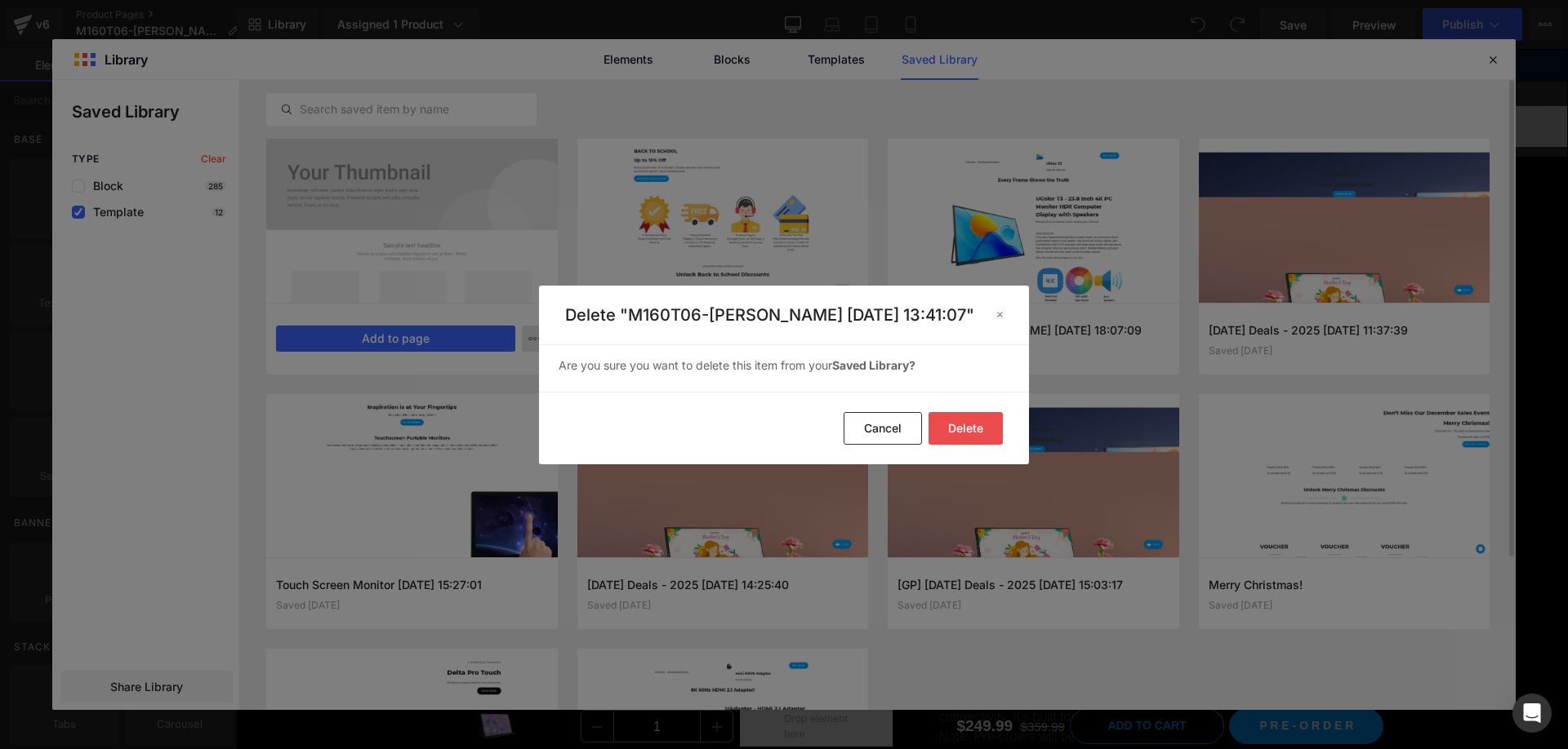
click at [976, 425] on button "Delete" at bounding box center [965, 428] width 74 height 33
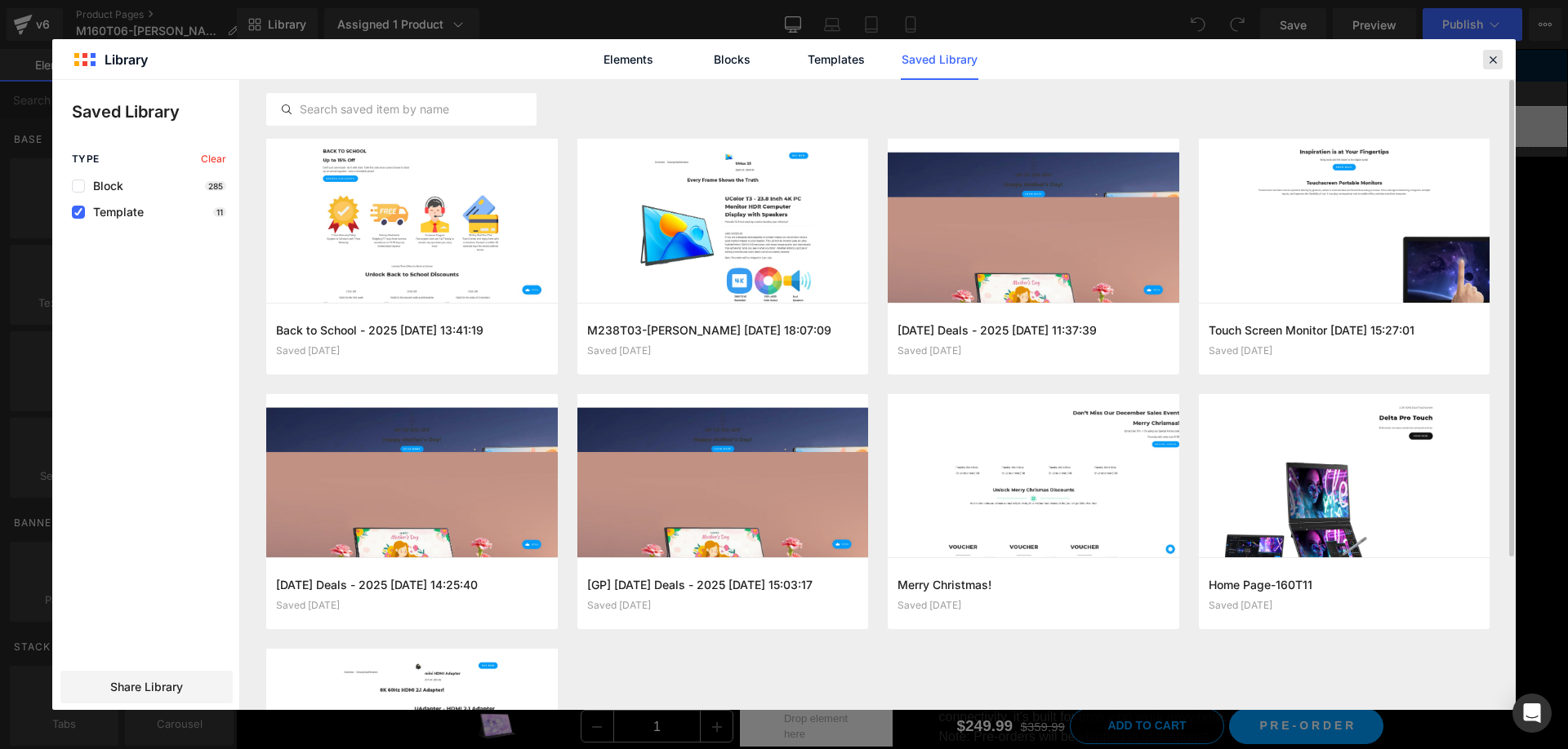
drag, startPoint x: 1495, startPoint y: 59, endPoint x: 1219, endPoint y: 5, distance: 281.2
click at [1495, 59] on icon at bounding box center [1492, 59] width 14 height 14
